Goal: Transaction & Acquisition: Purchase product/service

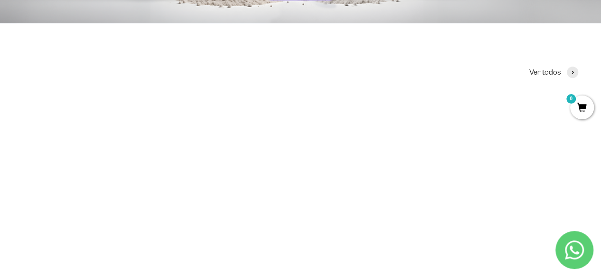
scroll to position [333, 0]
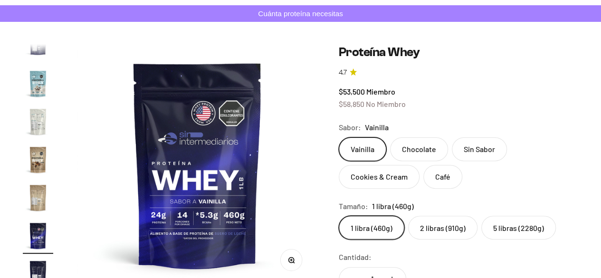
scroll to position [95, 0]
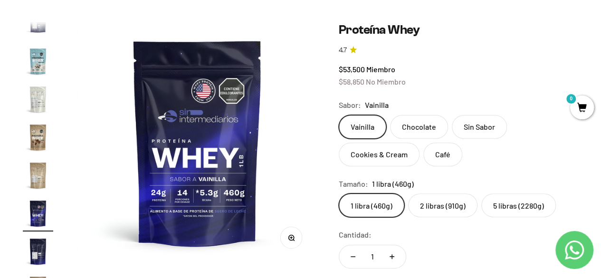
click at [36, 57] on img "Ir al artículo 14" at bounding box center [38, 61] width 30 height 30
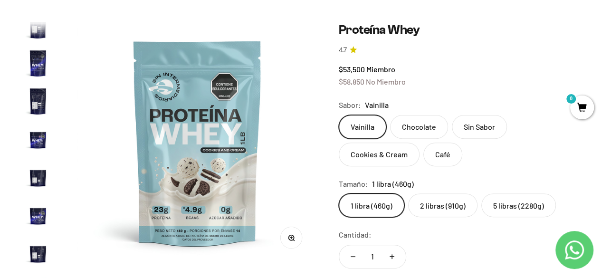
scroll to position [227, 0]
click at [442, 204] on label "2 libras (910g)" at bounding box center [442, 205] width 69 height 24
click at [339, 193] on input "2 libras (910g)" at bounding box center [338, 193] width 0 height 0
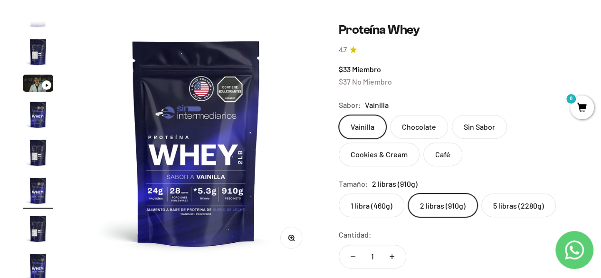
scroll to position [18, 0]
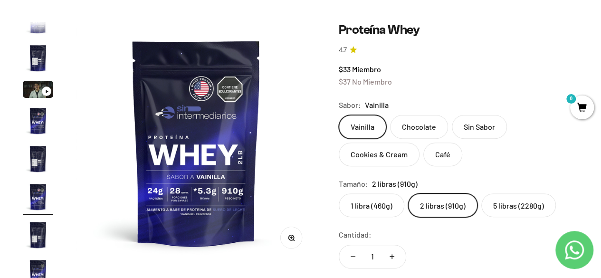
click at [504, 205] on label "5 libras (2280g)" at bounding box center [518, 205] width 75 height 24
click at [339, 193] on input "5 libras (2280g)" at bounding box center [338, 193] width 0 height 0
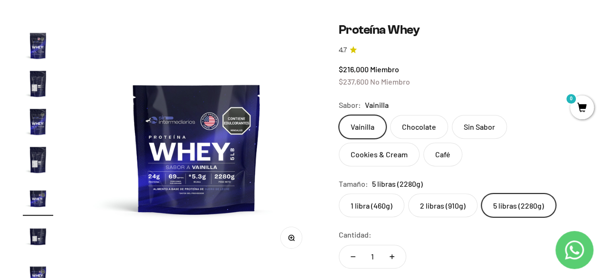
scroll to position [170, 0]
click at [427, 209] on label "2 libras (910g)" at bounding box center [442, 205] width 69 height 24
click at [339, 193] on input "2 libras (910g)" at bounding box center [338, 193] width 0 height 0
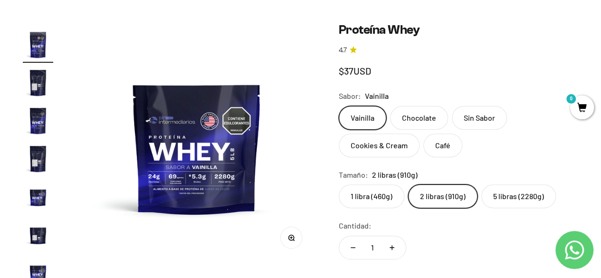
scroll to position [0, 1226]
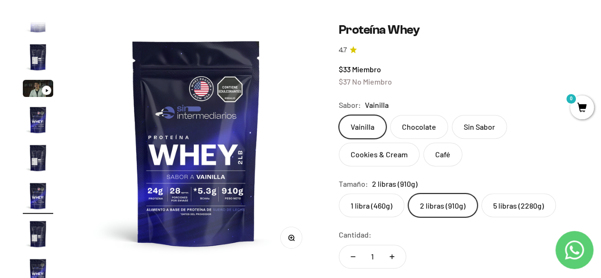
click at [376, 205] on label "1 libra (460g)" at bounding box center [372, 205] width 66 height 24
click at [339, 193] on input "1 libra (460g)" at bounding box center [338, 193] width 0 height 0
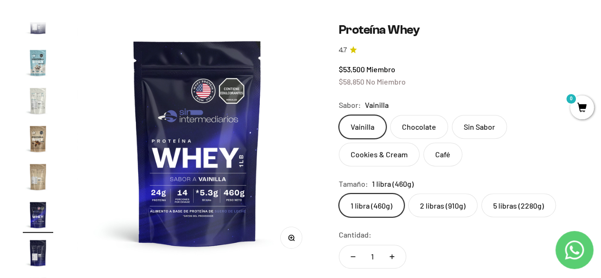
scroll to position [457, 0]
